Goal: Task Accomplishment & Management: Use online tool/utility

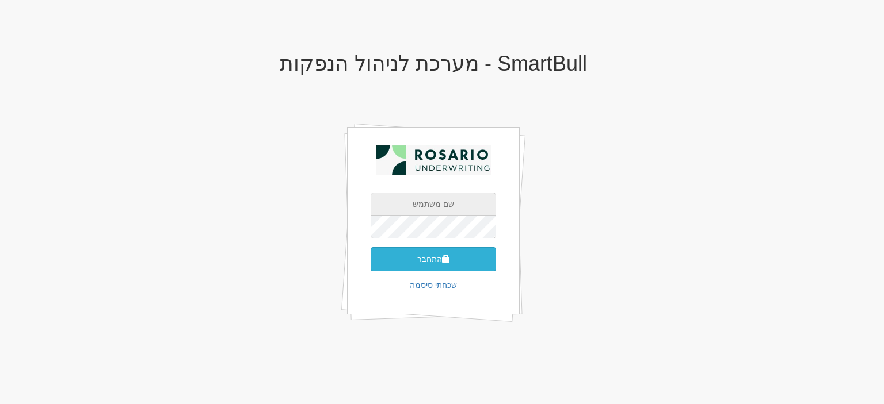
type input "[EMAIL_ADDRESS][DOMAIN_NAME]"
click at [441, 261] on button "התחבר" at bounding box center [433, 259] width 125 height 24
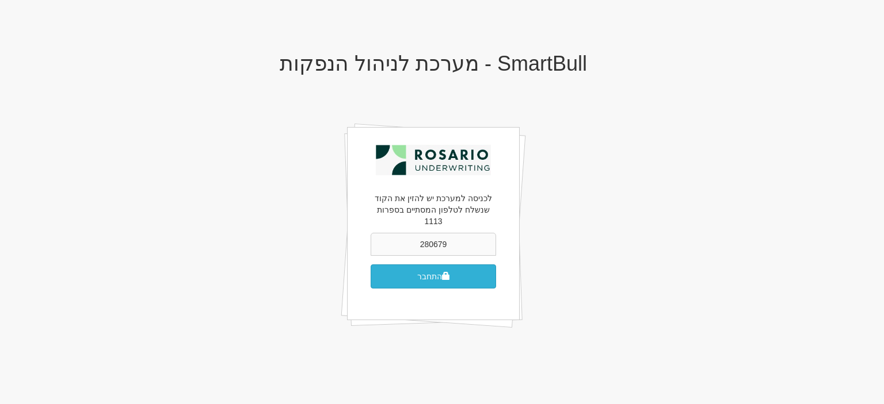
type input "280679"
click at [371, 265] on button "התחבר" at bounding box center [433, 277] width 125 height 24
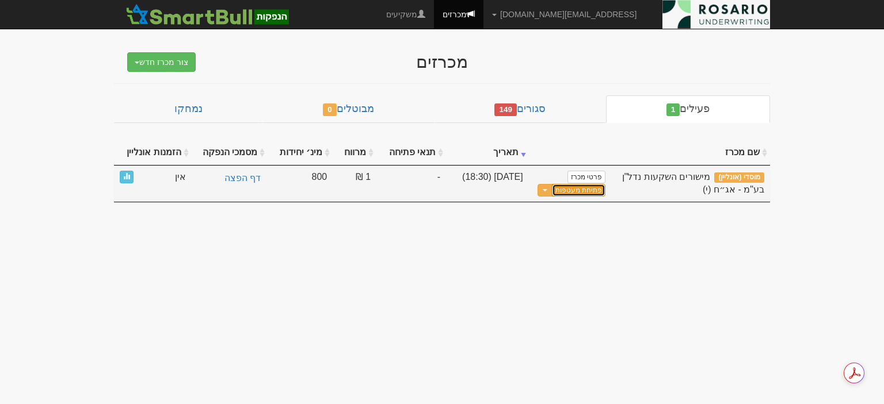
click at [594, 187] on button "פתיחת מעטפות" at bounding box center [579, 190] width 54 height 13
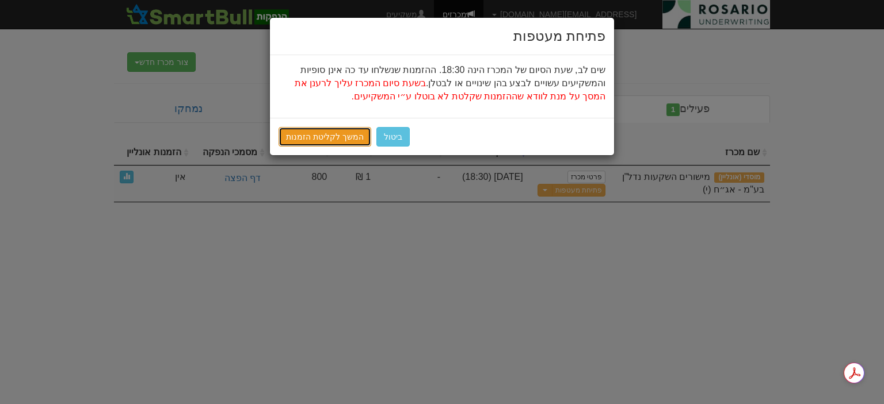
click at [346, 138] on link "המשך לקליטת הזמנות" at bounding box center [324, 137] width 93 height 20
